Goal: Transaction & Acquisition: Obtain resource

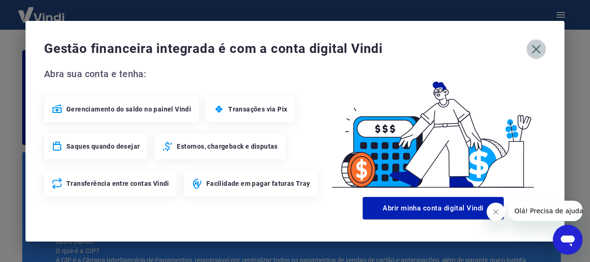
click at [540, 50] on icon "button" at bounding box center [536, 49] width 15 height 15
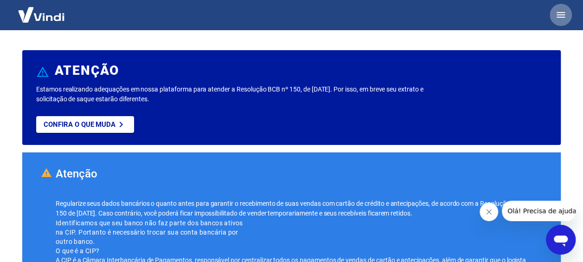
click at [562, 19] on icon "button" at bounding box center [561, 14] width 11 height 11
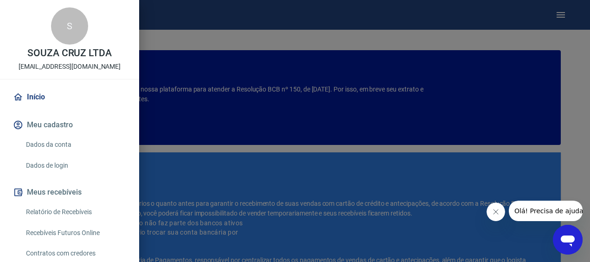
click at [65, 211] on link "Relatório de Recebíveis" at bounding box center [75, 211] width 106 height 19
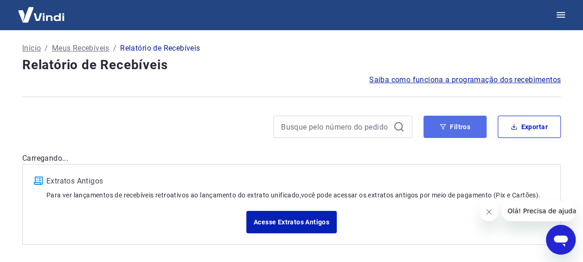
click at [452, 126] on button "Filtros" at bounding box center [455, 127] width 63 height 22
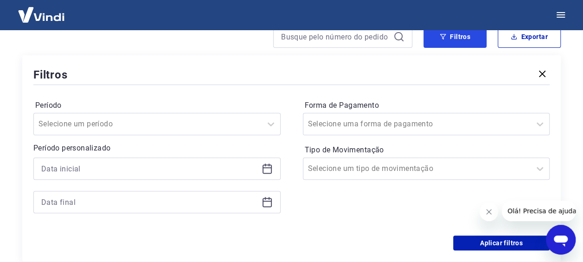
scroll to position [98, 0]
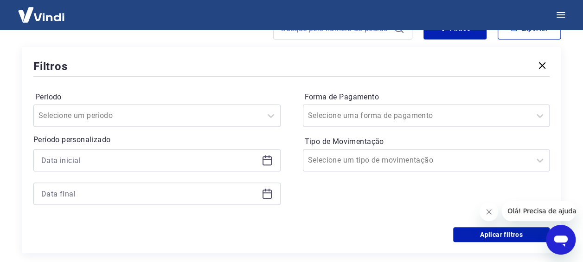
click at [270, 157] on icon at bounding box center [267, 160] width 11 height 11
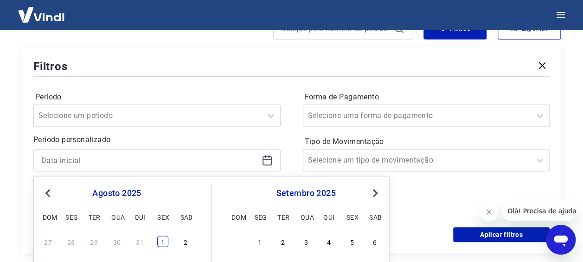
click at [163, 239] on div "1" at bounding box center [162, 241] width 11 height 11
type input "01/08/2025"
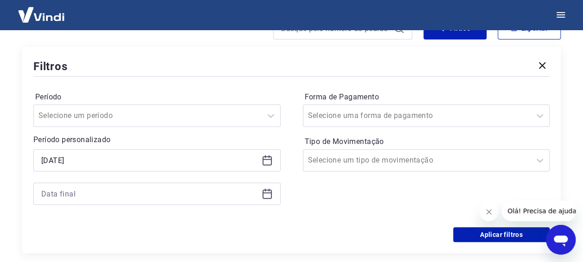
click at [266, 195] on icon at bounding box center [267, 193] width 11 height 11
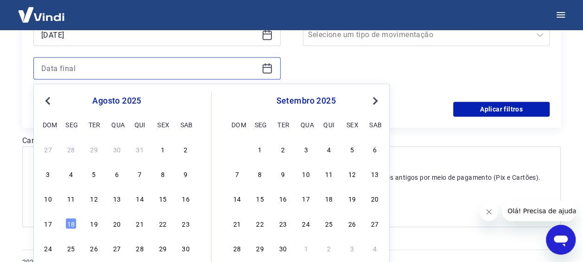
scroll to position [242, 0]
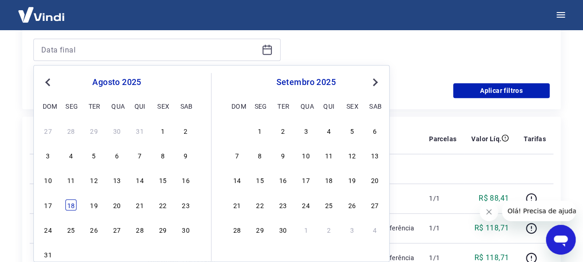
click at [71, 205] on div "18" at bounding box center [70, 204] width 11 height 11
type input "18/08/2025"
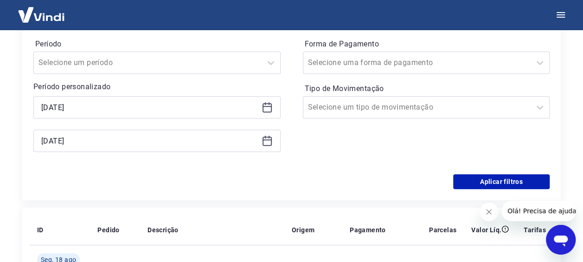
scroll to position [155, 0]
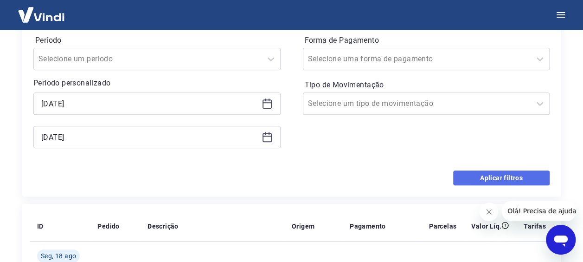
click at [499, 174] on button "Aplicar filtros" at bounding box center [501, 177] width 97 height 15
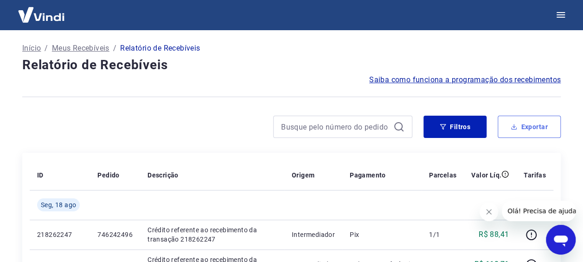
click at [515, 134] on button "Exportar" at bounding box center [529, 127] width 63 height 22
type input "01/08/2025"
type input "18/08/2025"
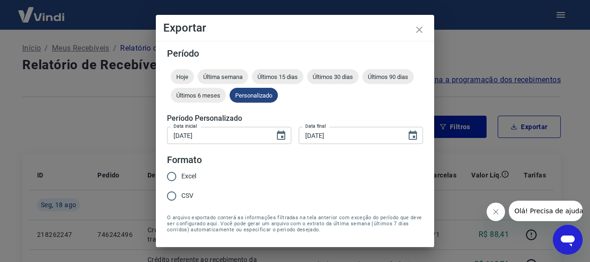
click at [191, 174] on span "Excel" at bounding box center [188, 176] width 15 height 10
click at [181, 174] on input "Excel" at bounding box center [171, 176] width 19 height 19
radio input "true"
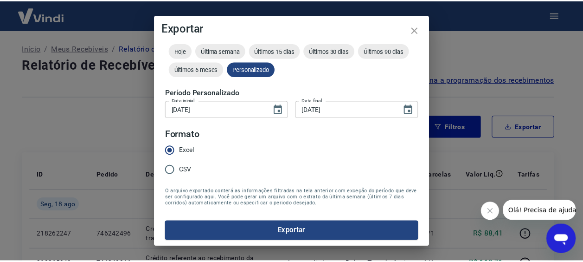
scroll to position [27, 0]
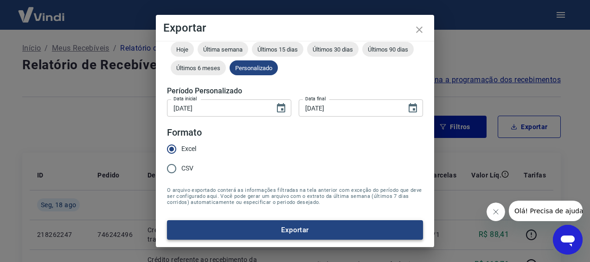
click at [367, 232] on button "Exportar" at bounding box center [295, 229] width 256 height 19
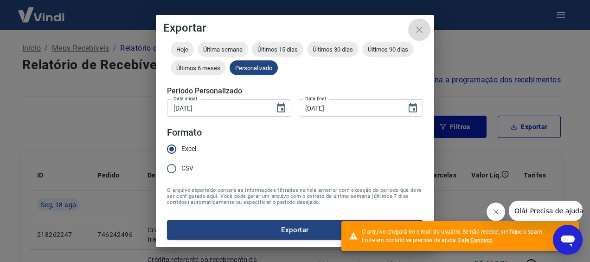
click at [422, 34] on icon "close" at bounding box center [419, 29] width 11 height 11
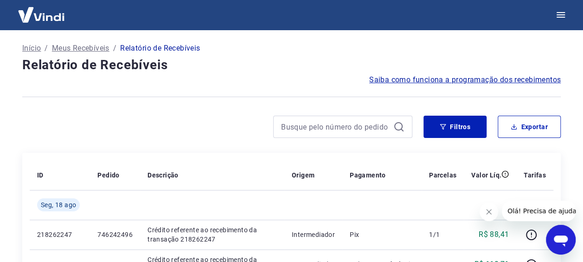
click at [279, 81] on div "Saiba como funciona a programação dos recebimentos" at bounding box center [291, 79] width 539 height 11
